Goal: Information Seeking & Learning: Find specific fact

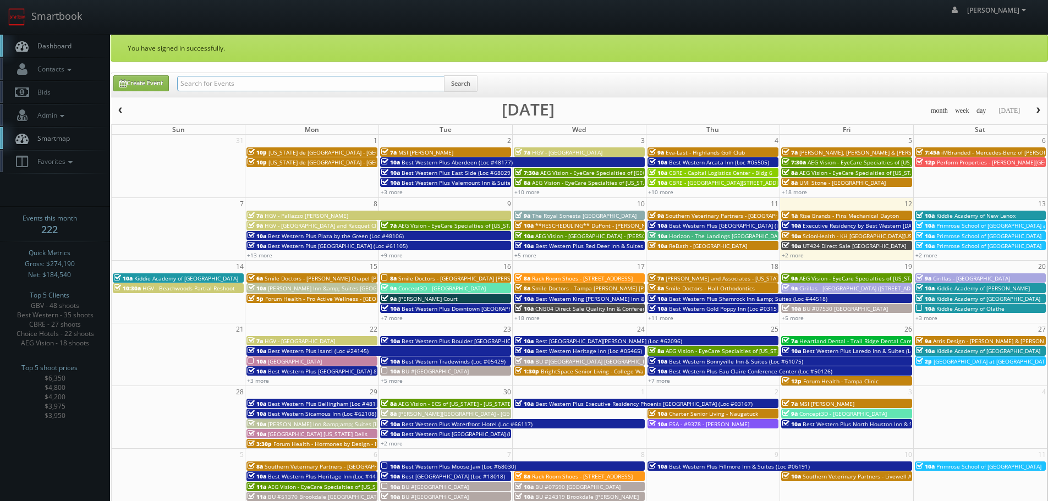
click at [227, 83] on input "text" at bounding box center [310, 83] width 267 height 15
type input "rebath"
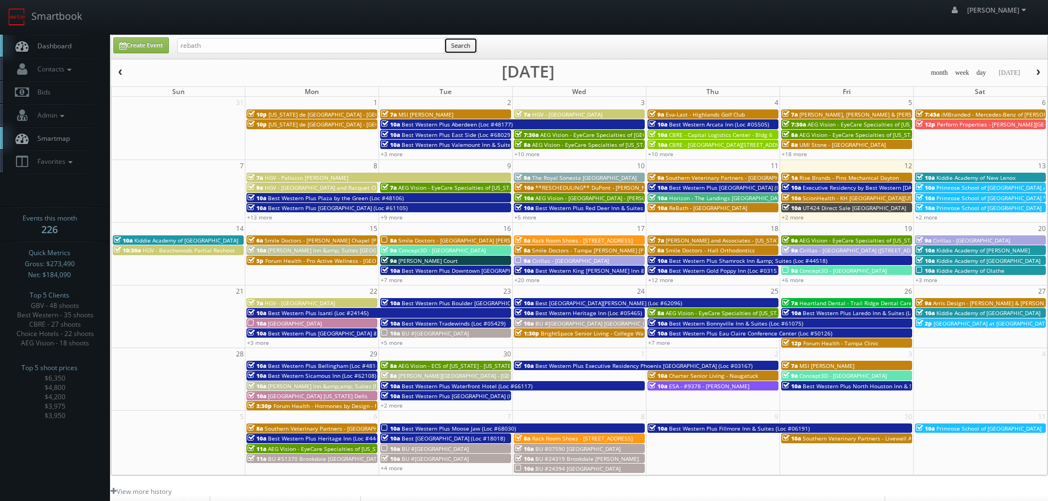
click at [463, 45] on button "Search" at bounding box center [461, 45] width 34 height 17
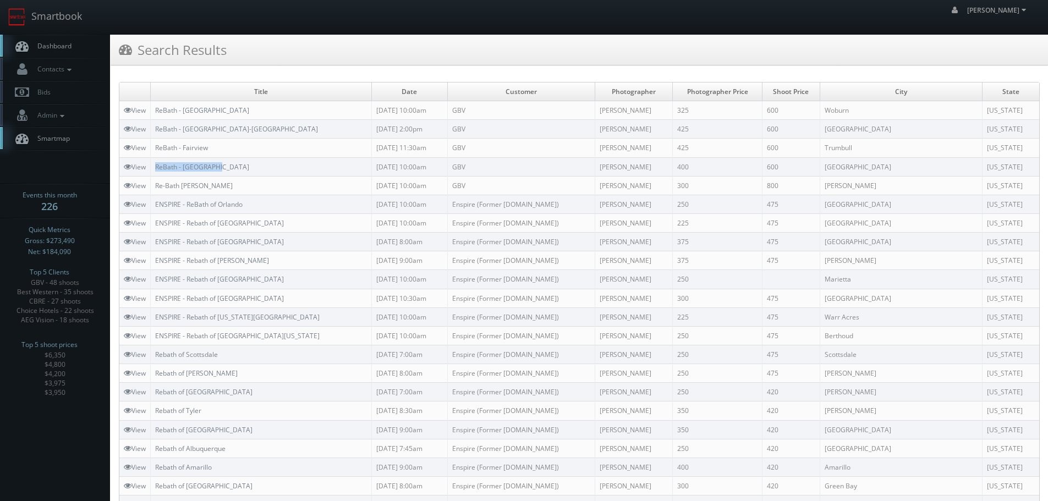
copy tr "ReBath - [GEOGRAPHIC_DATA]"
drag, startPoint x: 239, startPoint y: 165, endPoint x: 149, endPoint y: 168, distance: 90.9
click at [149, 169] on tr "View ReBath - Providence 09/08/2025 10:00am GBV Curtis Lloyd 400 600 Greenville…" at bounding box center [579, 166] width 920 height 19
copy link "ReBath - Fairview"
drag, startPoint x: 248, startPoint y: 144, endPoint x: 154, endPoint y: 147, distance: 93.6
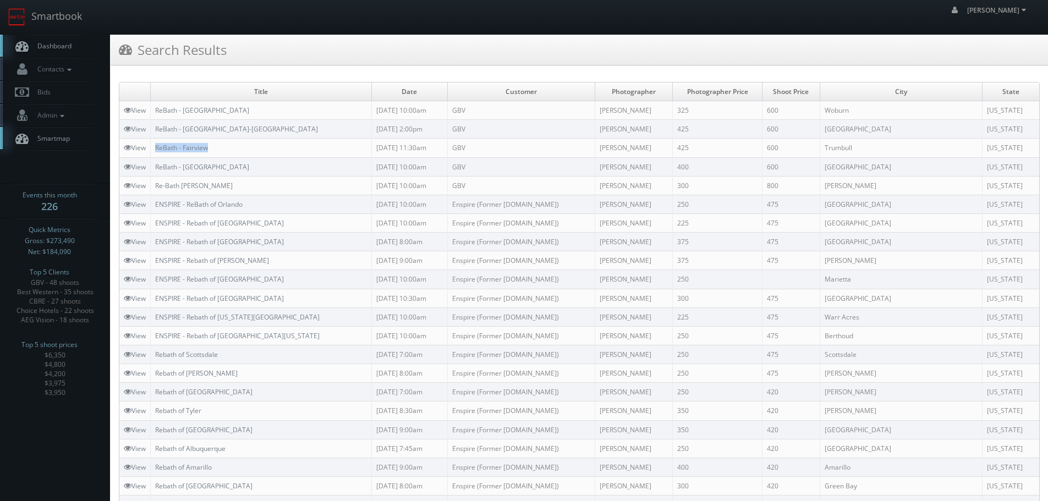
click at [154, 147] on td "ReBath - Fairview" at bounding box center [261, 148] width 221 height 19
copy link "ReBath - [GEOGRAPHIC_DATA]-[GEOGRAPHIC_DATA]"
drag, startPoint x: 253, startPoint y: 130, endPoint x: 152, endPoint y: 129, distance: 100.7
click at [152, 129] on td "ReBath - [GEOGRAPHIC_DATA]-[GEOGRAPHIC_DATA]" at bounding box center [261, 129] width 221 height 19
copy tr "ReBath - [GEOGRAPHIC_DATA]"
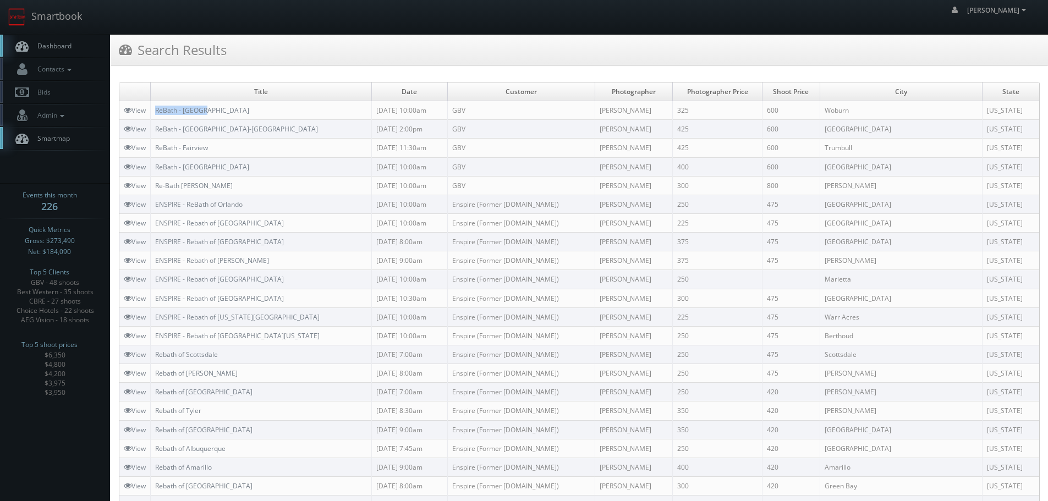
drag, startPoint x: 275, startPoint y: 105, endPoint x: 149, endPoint y: 112, distance: 126.7
click at [149, 112] on tr "View ReBath - Boston 09/11/2025 10:00am GBV Curtis Lloyd 325 600 Woburn Massach…" at bounding box center [579, 110] width 920 height 19
click at [66, 31] on link "Smartbook" at bounding box center [45, 17] width 90 height 34
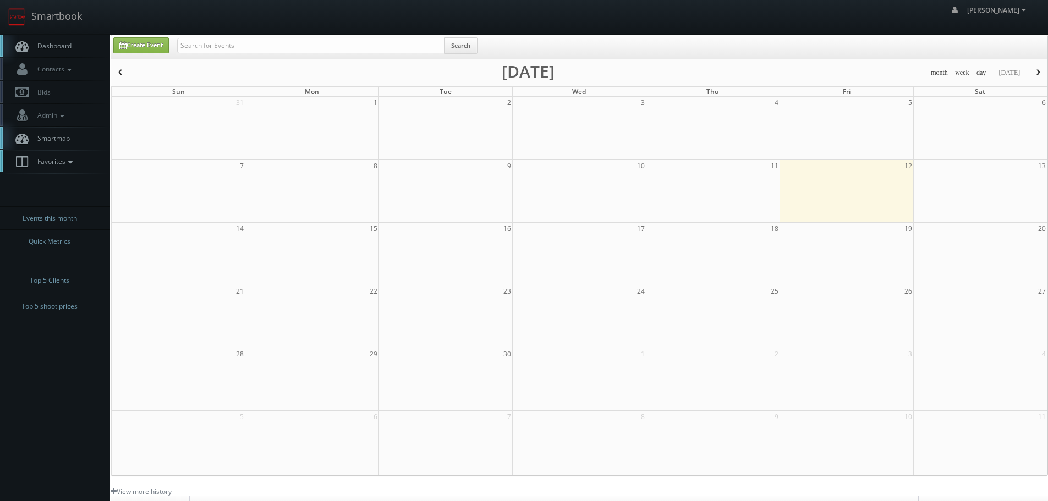
click at [61, 168] on link "Favorites" at bounding box center [55, 161] width 110 height 23
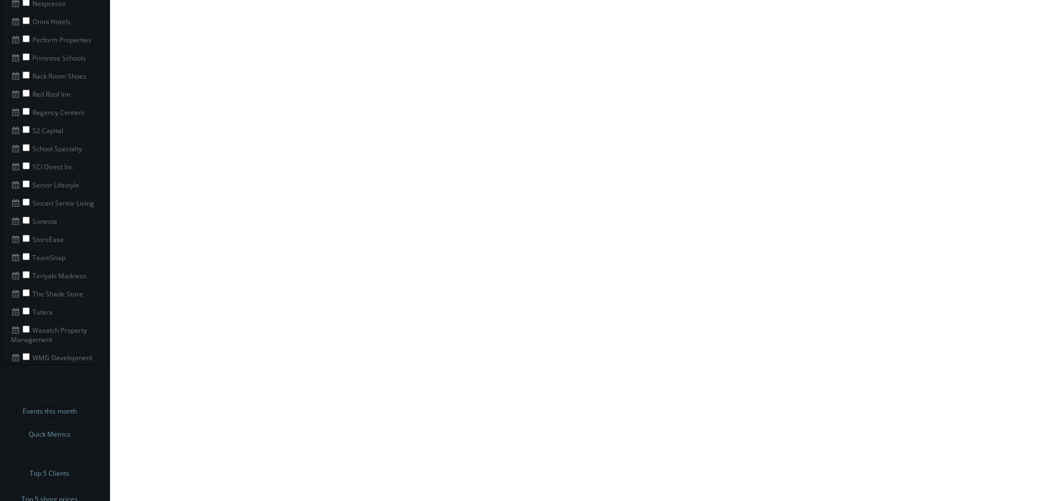
scroll to position [737, 0]
drag, startPoint x: 106, startPoint y: 300, endPoint x: 24, endPoint y: 302, distance: 82.0
click at [24, 303] on li "Sinceri Senior Living" at bounding box center [55, 312] width 110 height 18
copy li "Sinceri Senior Living"
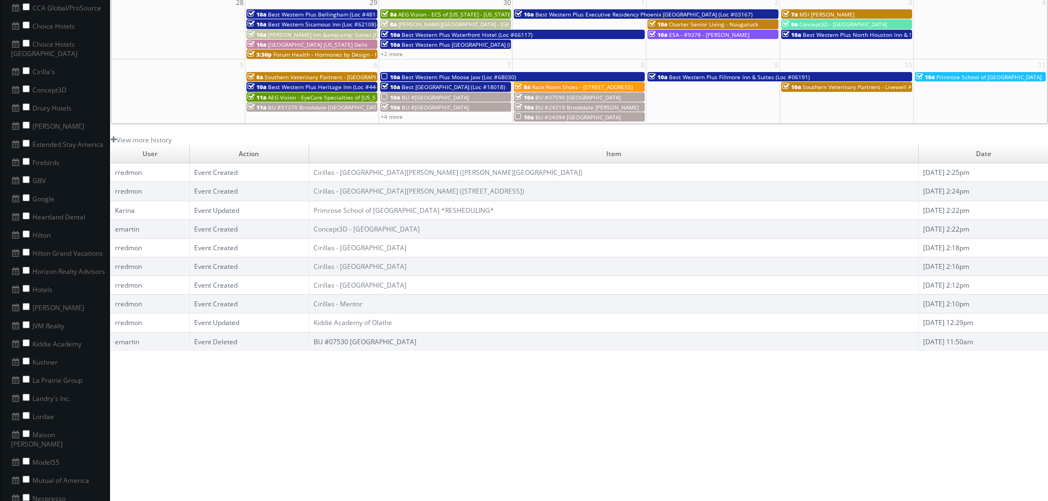
scroll to position [21, 0]
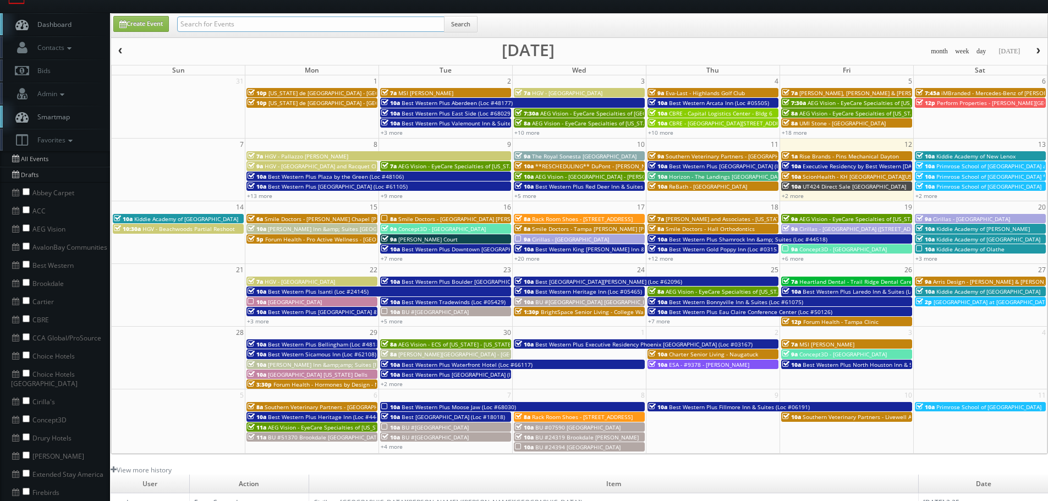
click at [341, 18] on input "text" at bounding box center [310, 24] width 267 height 15
paste input "Sinceri Senior Living"
type input "Sinceri Senior Living"
click at [462, 26] on button "Search" at bounding box center [461, 24] width 34 height 17
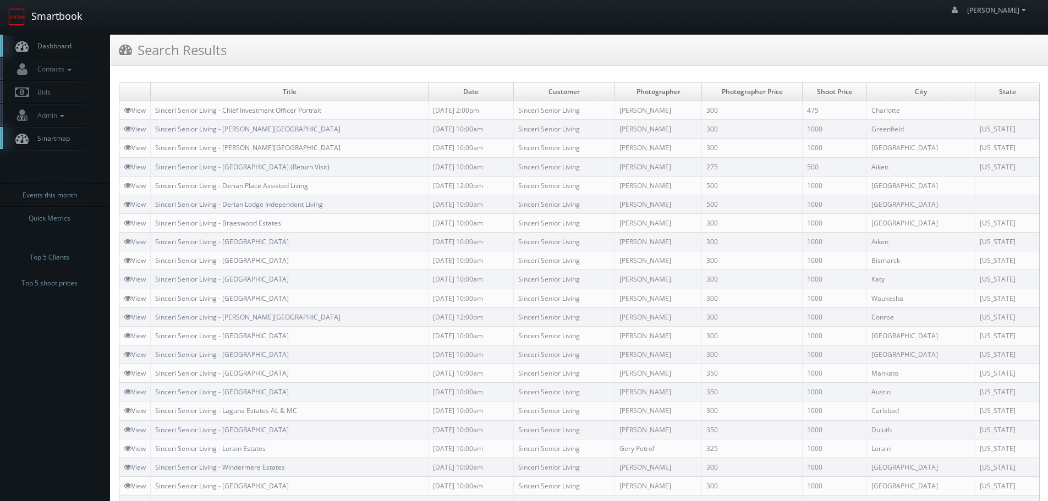
click at [69, 28] on link "Smartbook" at bounding box center [45, 17] width 90 height 34
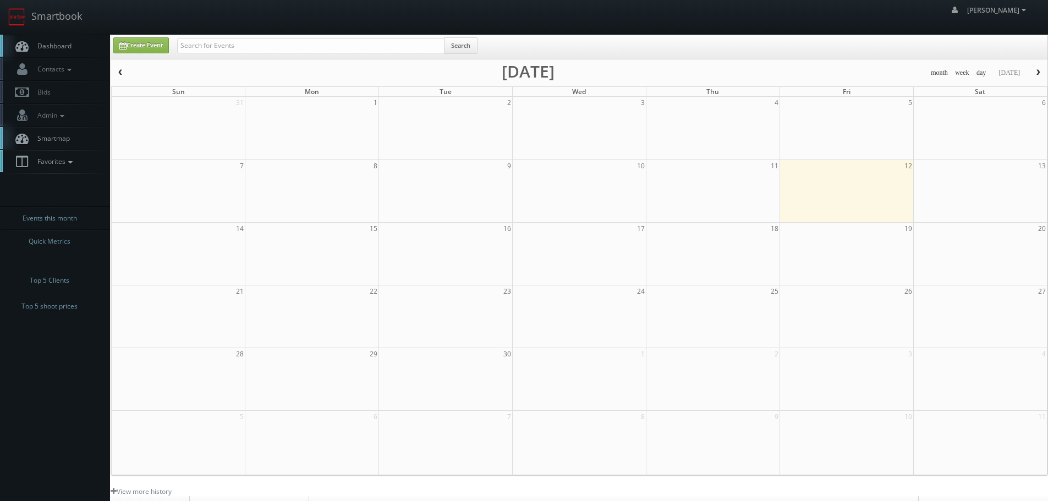
click at [78, 167] on link "Favorites" at bounding box center [55, 161] width 110 height 23
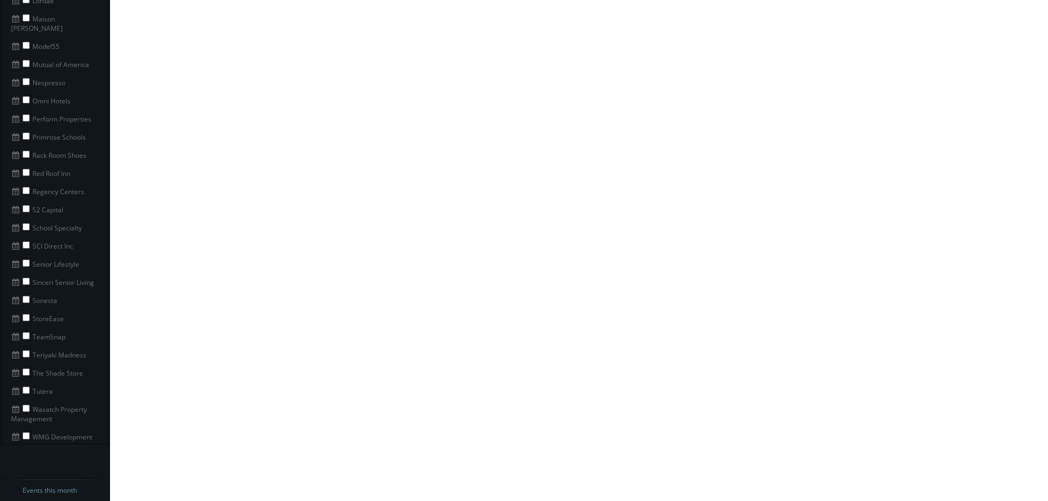
scroll to position [770, 0]
drag, startPoint x: 60, startPoint y: 288, endPoint x: 21, endPoint y: 291, distance: 39.2
click at [21, 291] on li "Sonesta" at bounding box center [55, 297] width 110 height 18
click at [25, 293] on input "checkbox" at bounding box center [26, 296] width 7 height 7
checkbox input "true"
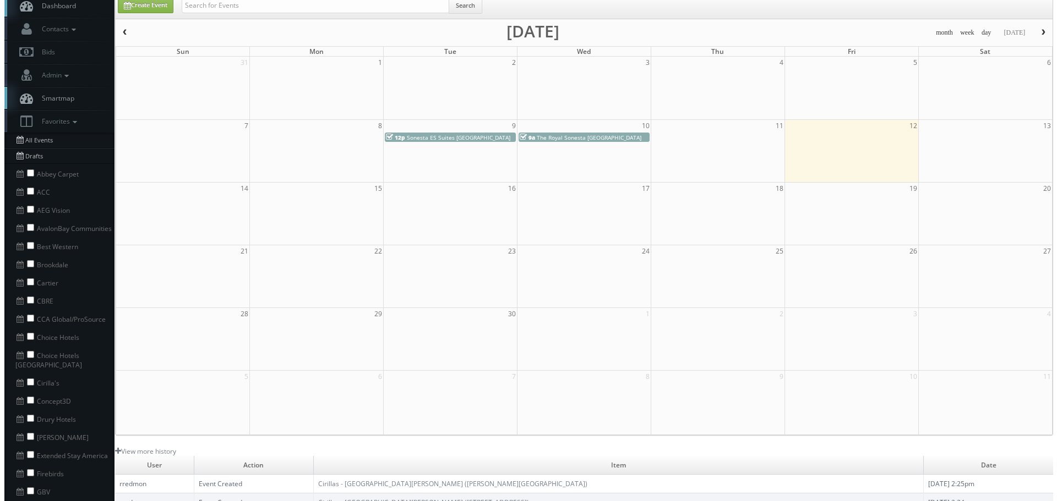
scroll to position [0, 0]
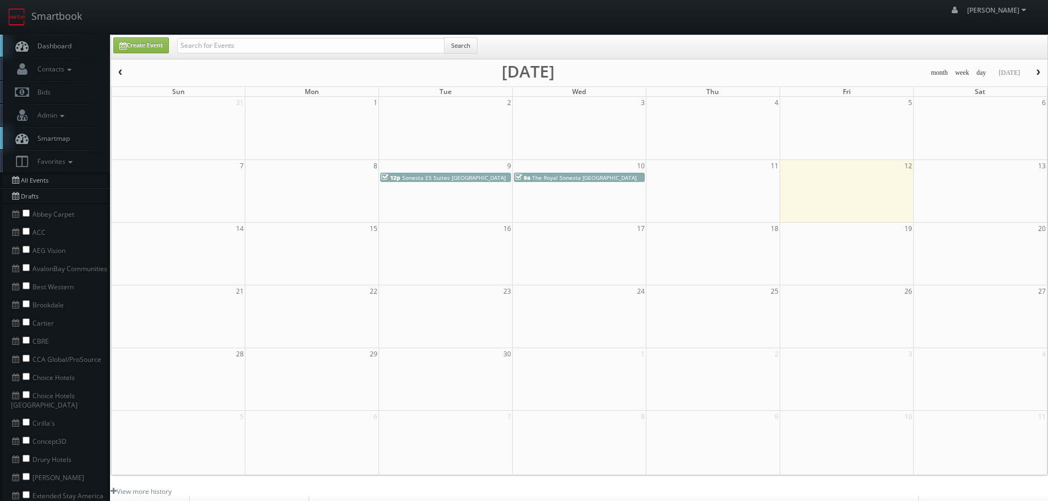
click at [475, 181] on span "Sonesta ES Suites [GEOGRAPHIC_DATA]" at bounding box center [453, 178] width 103 height 8
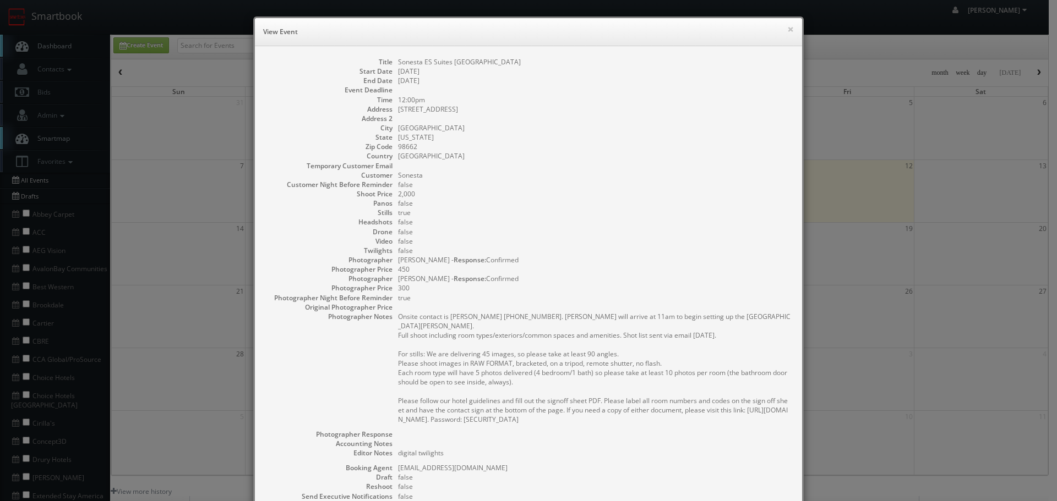
click at [546, 64] on dd "Sonesta ES Suites [GEOGRAPHIC_DATA]" at bounding box center [594, 61] width 393 height 9
copy dd "Sonesta ES Suites [GEOGRAPHIC_DATA]"
drag, startPoint x: 547, startPoint y: 62, endPoint x: 389, endPoint y: 62, distance: 157.9
click at [389, 62] on dl "Title Sonesta ES Suites [GEOGRAPHIC_DATA] Start Date [DATE] End Date [DATE] Eve…" at bounding box center [528, 321] width 525 height 529
copy dd "[STREET_ADDRESS]"
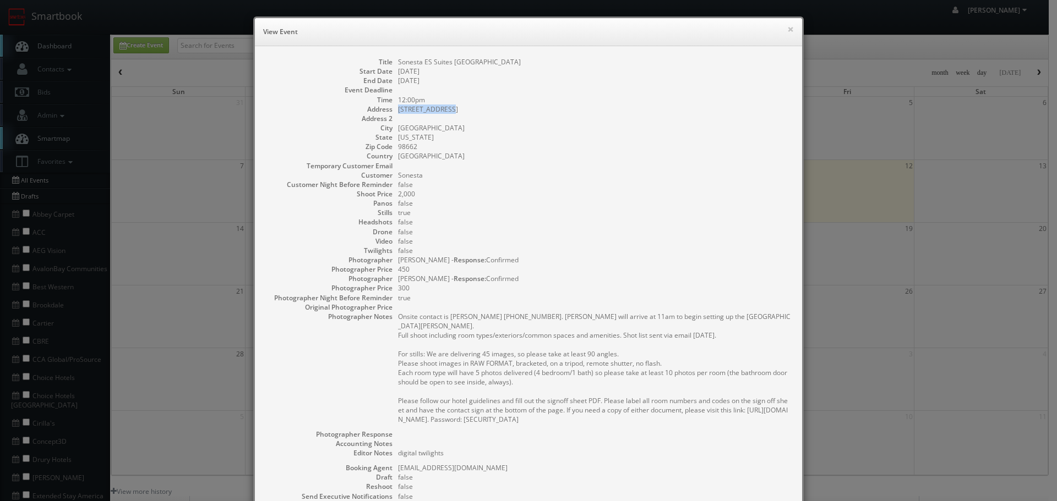
drag, startPoint x: 464, startPoint y: 110, endPoint x: 393, endPoint y: 105, distance: 70.6
click at [398, 105] on dd "[STREET_ADDRESS]" at bounding box center [594, 109] width 393 height 9
drag, startPoint x: 446, startPoint y: 134, endPoint x: 440, endPoint y: 132, distance: 5.9
click at [440, 132] on dl "Title Sonesta ES Suites [GEOGRAPHIC_DATA] Start Date [DATE] End Date [DATE] Eve…" at bounding box center [528, 321] width 525 height 529
drag, startPoint x: 393, startPoint y: 124, endPoint x: 443, endPoint y: 126, distance: 50.1
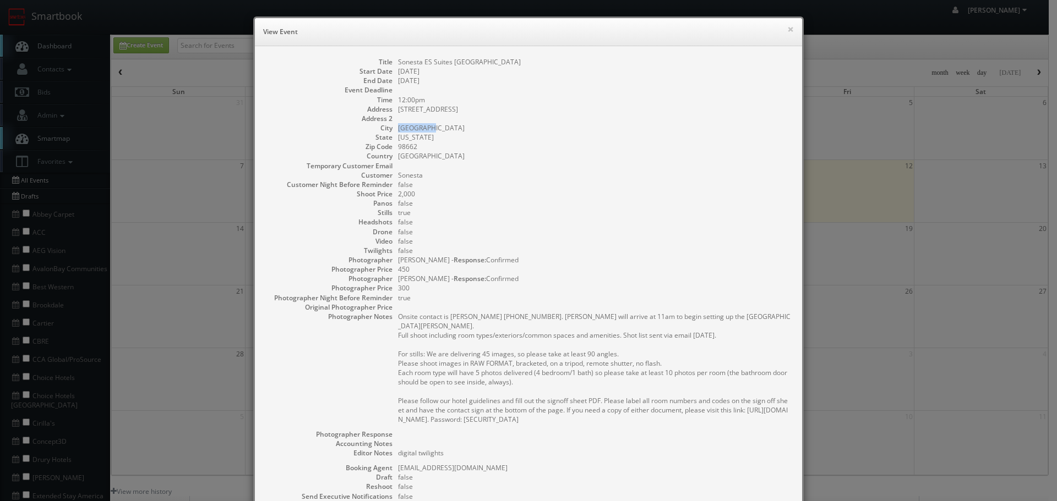
click at [443, 126] on dl "Title Sonesta ES Suites [GEOGRAPHIC_DATA] Start Date [DATE] End Date [DATE] Eve…" at bounding box center [528, 321] width 525 height 529
copy dd "[GEOGRAPHIC_DATA]"
click at [568, 63] on dd "Sonesta ES Suites [GEOGRAPHIC_DATA]" at bounding box center [594, 61] width 393 height 9
click at [787, 29] on button "×" at bounding box center [790, 29] width 7 height 8
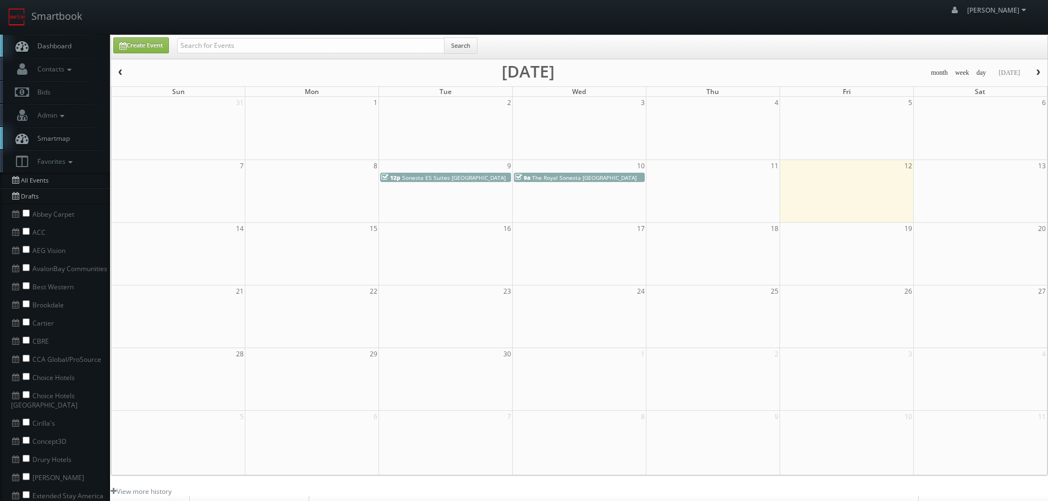
click at [561, 174] on span "The Royal Sonesta [GEOGRAPHIC_DATA]" at bounding box center [584, 178] width 105 height 8
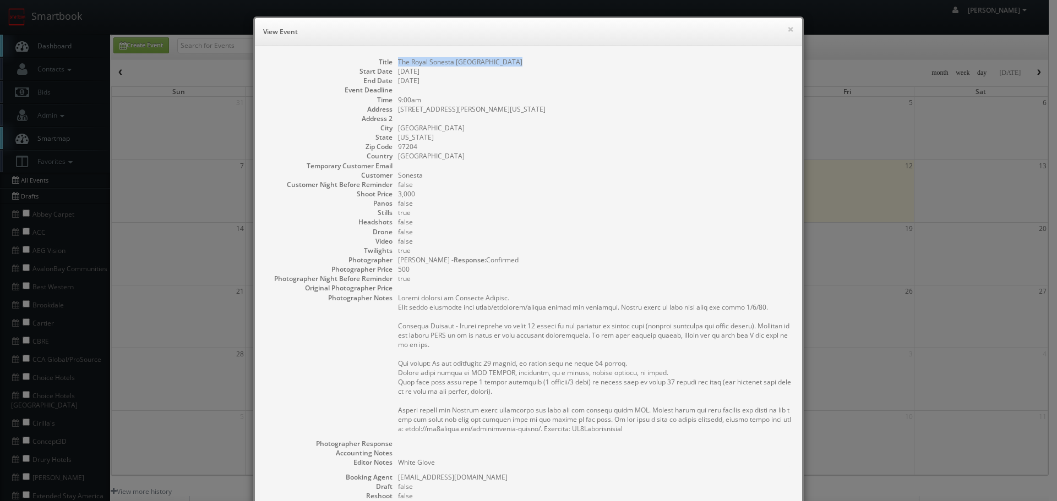
copy dl "The Royal Sonesta [GEOGRAPHIC_DATA]"
drag, startPoint x: 520, startPoint y: 59, endPoint x: 387, endPoint y: 62, distance: 132.7
click at [387, 62] on dl "Title The Royal Sonesta Portland Downtown Start Date [DATE] End Date [DATE] Eve…" at bounding box center [528, 326] width 525 height 538
drag, startPoint x: 481, startPoint y: 109, endPoint x: 387, endPoint y: 112, distance: 94.2
click at [387, 112] on dl "Title The Royal Sonesta Portland Downtown Start Date [DATE] End Date [DATE] Eve…" at bounding box center [528, 326] width 525 height 538
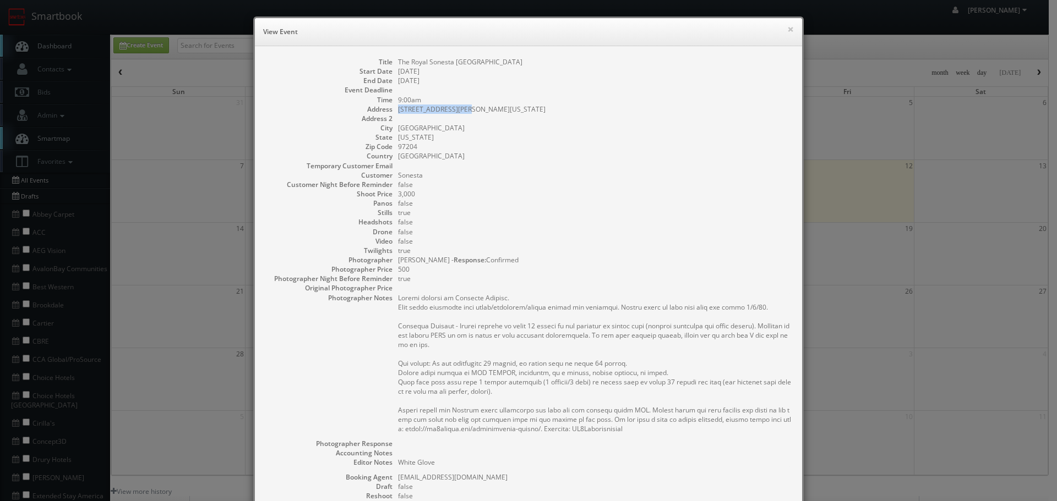
copy dl "[STREET_ADDRESS][PERSON_NAME][US_STATE]"
copy dl "y [GEOGRAPHIC_DATA]"
drag, startPoint x: 421, startPoint y: 125, endPoint x: 384, endPoint y: 125, distance: 36.9
click at [384, 125] on dl "Title The Royal Sonesta Portland Downtown Start Date [DATE] End Date [DATE] Eve…" at bounding box center [528, 326] width 525 height 538
drag, startPoint x: 484, startPoint y: 193, endPoint x: 477, endPoint y: 185, distance: 10.9
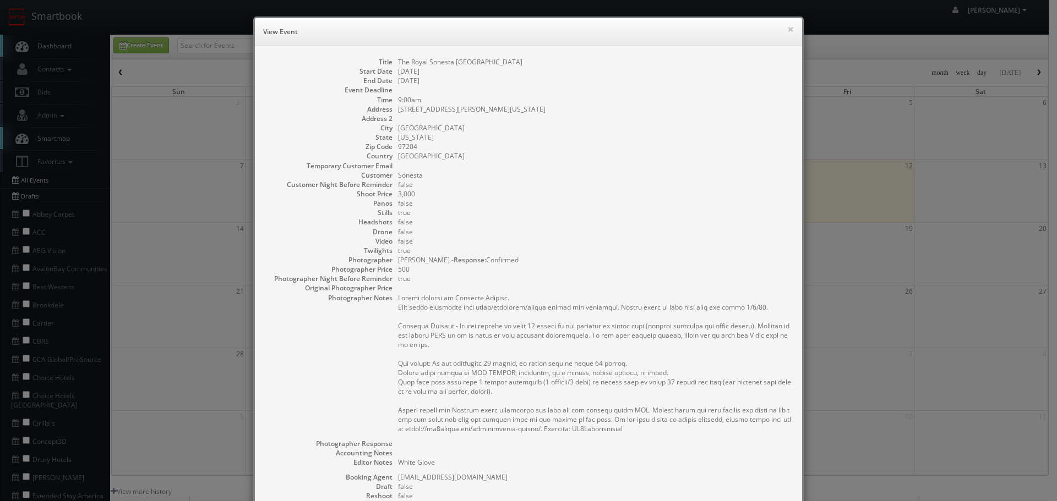
click at [481, 190] on dd "3,000" at bounding box center [594, 193] width 393 height 9
drag, startPoint x: 425, startPoint y: 130, endPoint x: 393, endPoint y: 126, distance: 32.2
click at [398, 126] on dd "[GEOGRAPHIC_DATA]" at bounding box center [594, 127] width 393 height 9
copy dd "[GEOGRAPHIC_DATA]"
